Goal: Check status

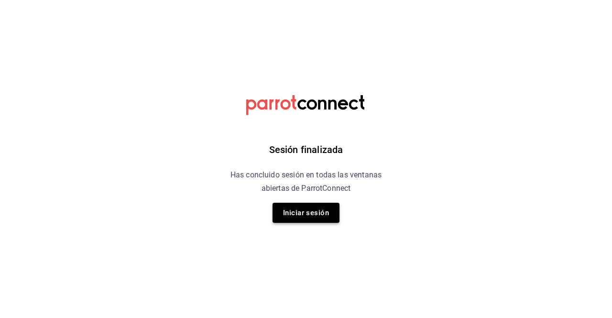
click at [302, 210] on button "Iniciar sesión" at bounding box center [305, 213] width 67 height 20
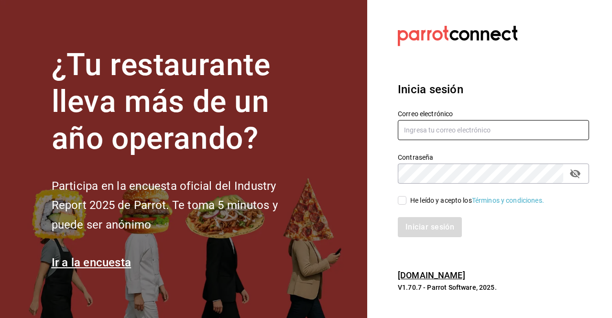
click at [428, 128] on input "text" at bounding box center [493, 130] width 191 height 20
type input "[EMAIL_ADDRESS][DOMAIN_NAME]"
click at [406, 199] on span "He leído y acepto los Términos y condiciones." at bounding box center [475, 200] width 138 height 10
click at [406, 199] on input "He leído y acepto los Términos y condiciones." at bounding box center [402, 200] width 9 height 9
checkbox input "true"
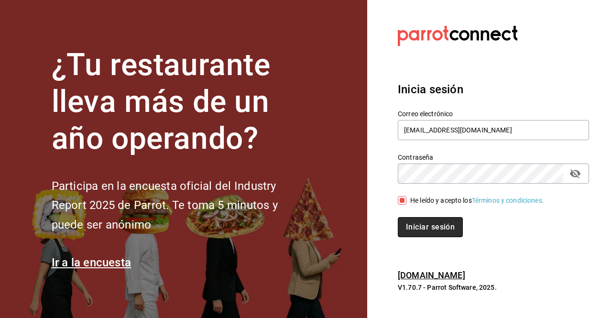
click at [420, 228] on button "Iniciar sesión" at bounding box center [430, 227] width 65 height 20
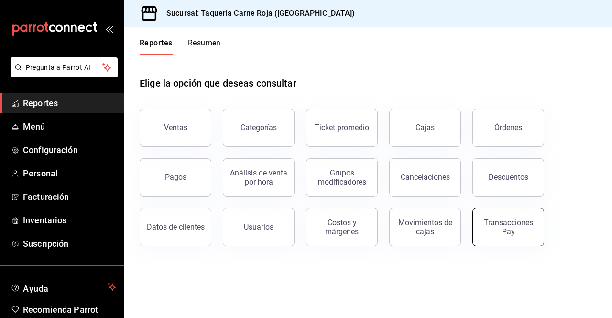
click at [507, 228] on div "Transacciones Pay" at bounding box center [507, 227] width 59 height 18
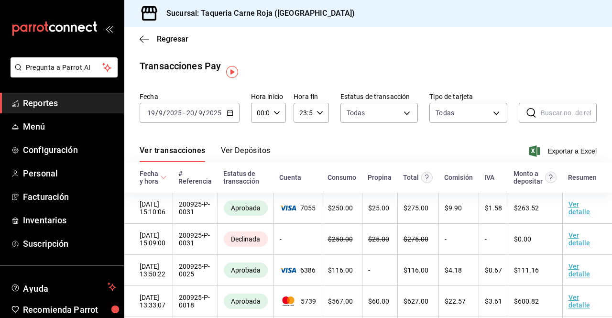
click at [252, 152] on button "Ver Depósitos" at bounding box center [246, 154] width 50 height 16
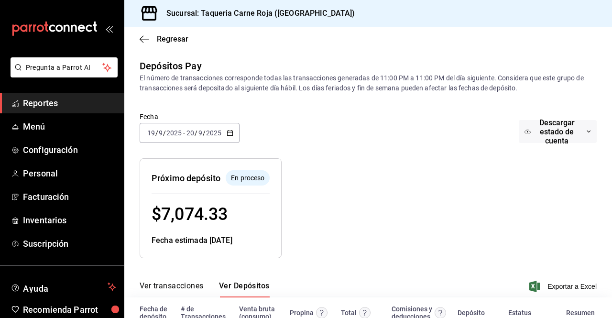
scroll to position [65, 0]
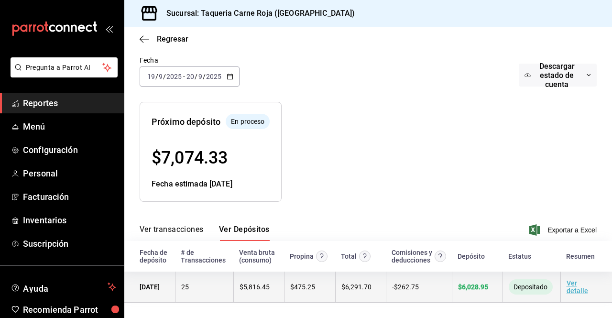
click at [566, 284] on link "Ver detalle" at bounding box center [577, 286] width 22 height 15
